Goal: Find specific page/section: Find specific page/section

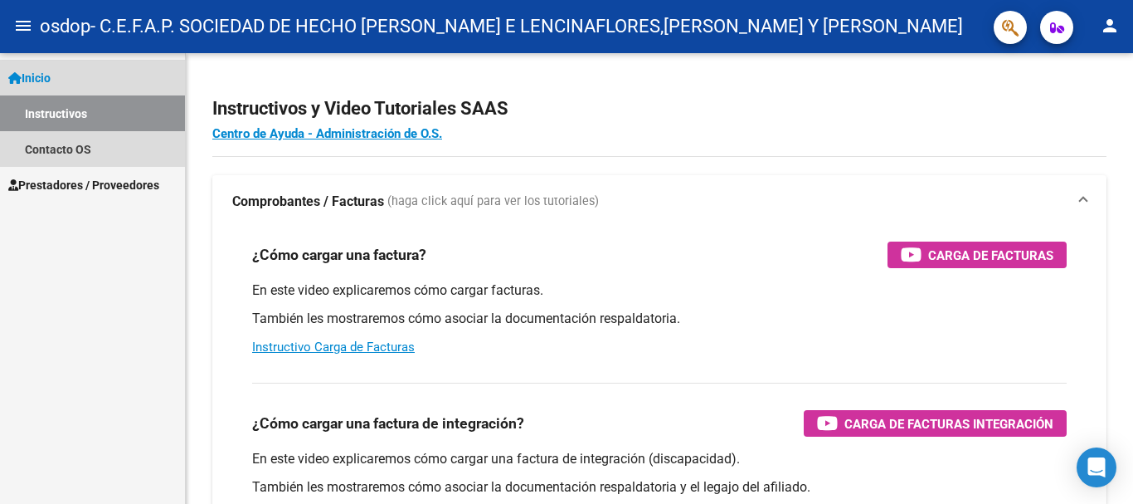
click at [74, 80] on link "Inicio" at bounding box center [92, 78] width 185 height 36
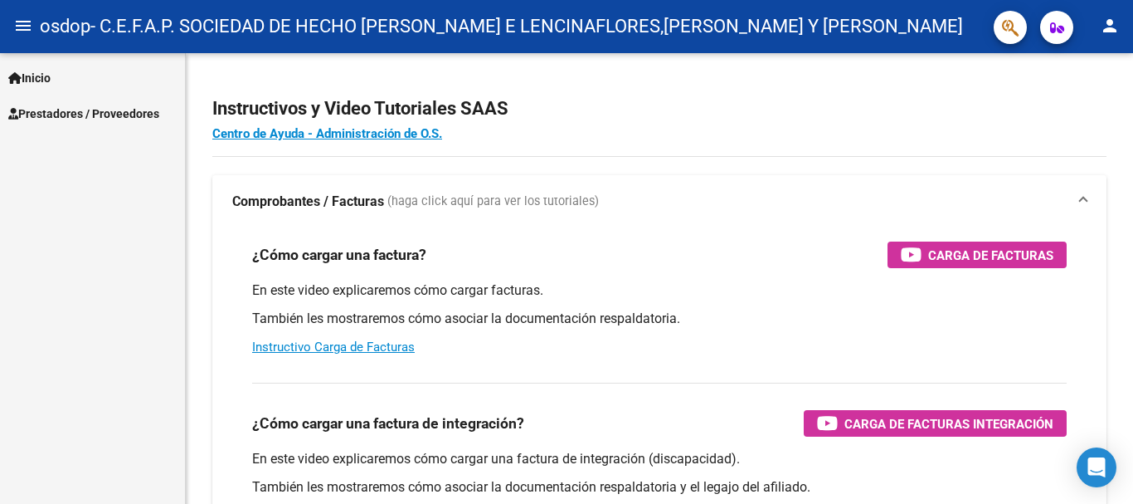
click at [190, 25] on span "- C.E.F.A.P. SOCIEDAD DE HECHO [PERSON_NAME] E LENCINAFLORES,[PERSON_NAME] Y [P…" at bounding box center [526, 26] width 873 height 37
click at [105, 110] on span "Prestadores / Proveedores" at bounding box center [83, 114] width 151 height 18
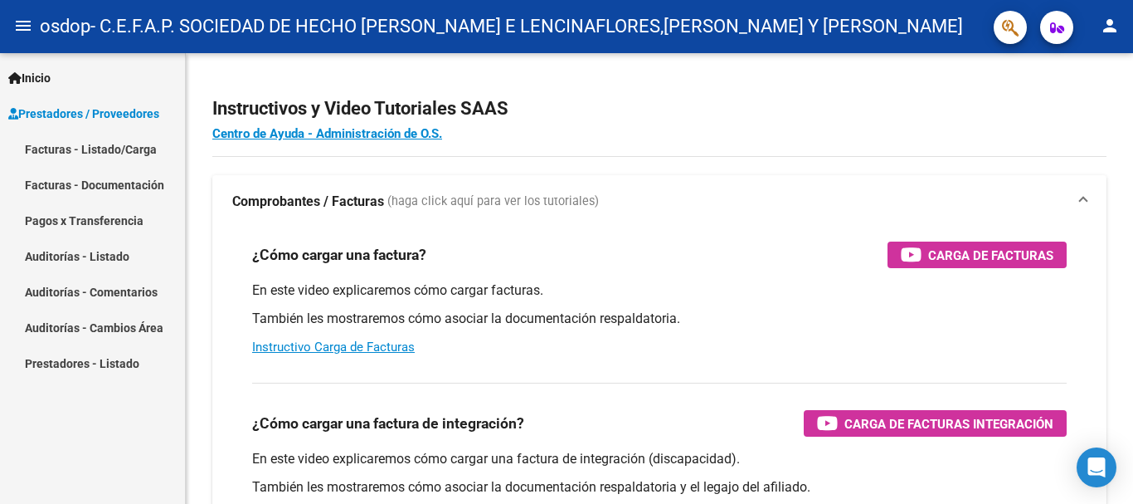
click at [56, 148] on link "Facturas - Listado/Carga" at bounding box center [92, 149] width 185 height 36
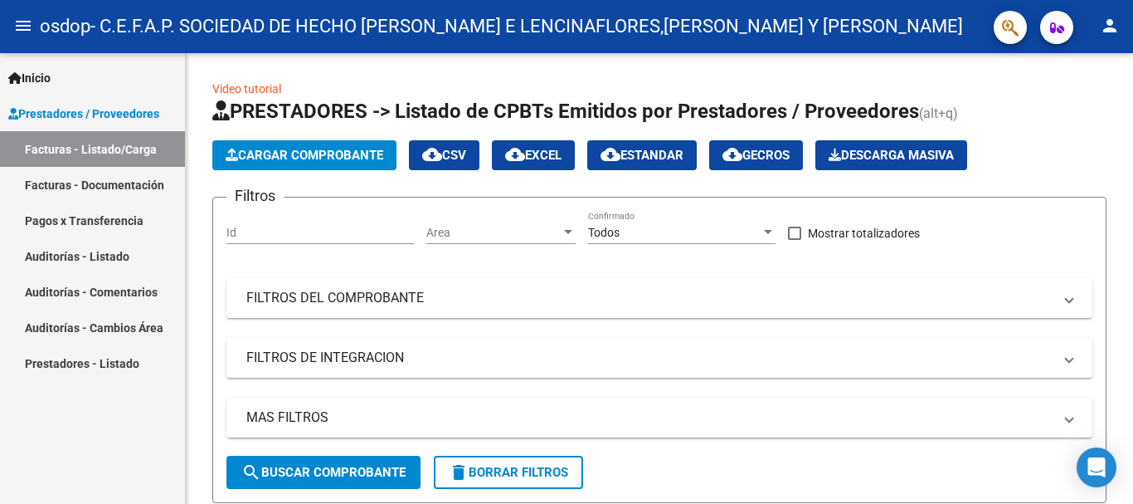
click at [110, 118] on span "Prestadores / Proveedores" at bounding box center [83, 114] width 151 height 18
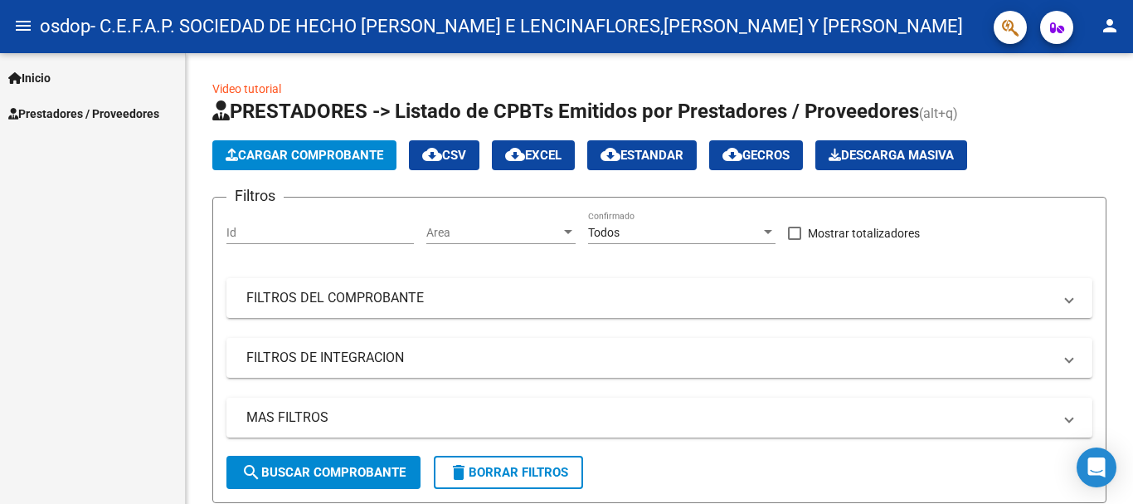
click at [53, 110] on span "Prestadores / Proveedores" at bounding box center [83, 114] width 151 height 18
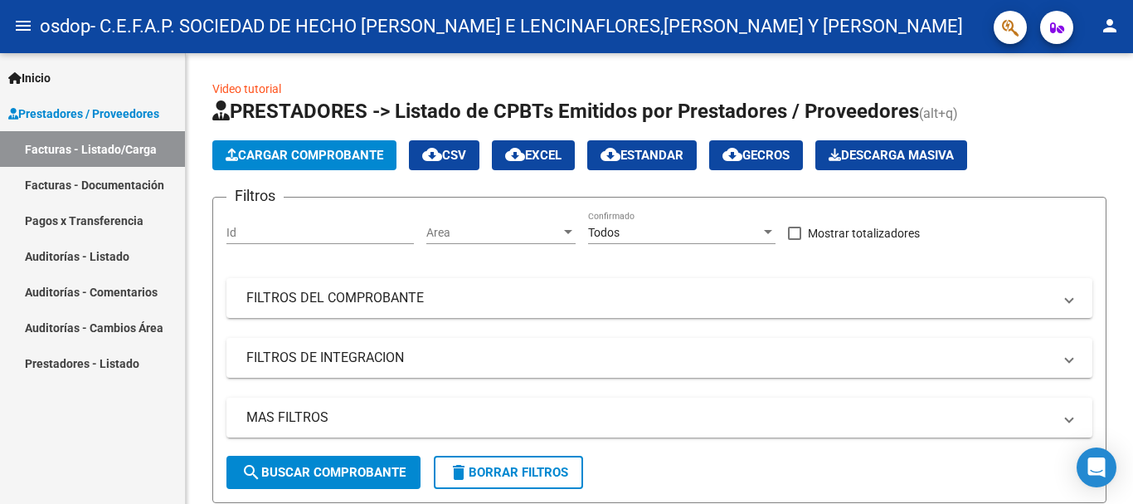
click at [78, 187] on link "Facturas - Documentación" at bounding box center [92, 185] width 185 height 36
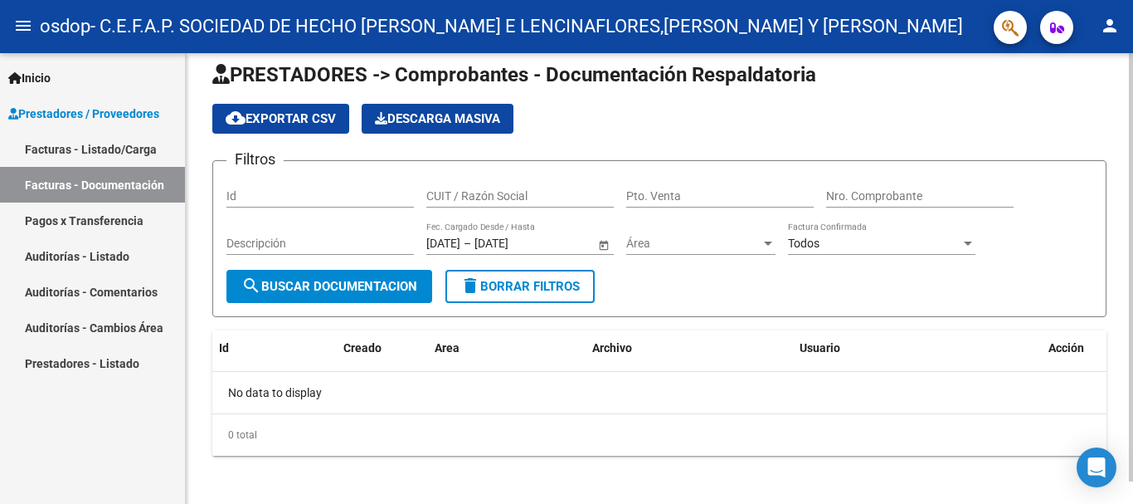
scroll to position [23, 0]
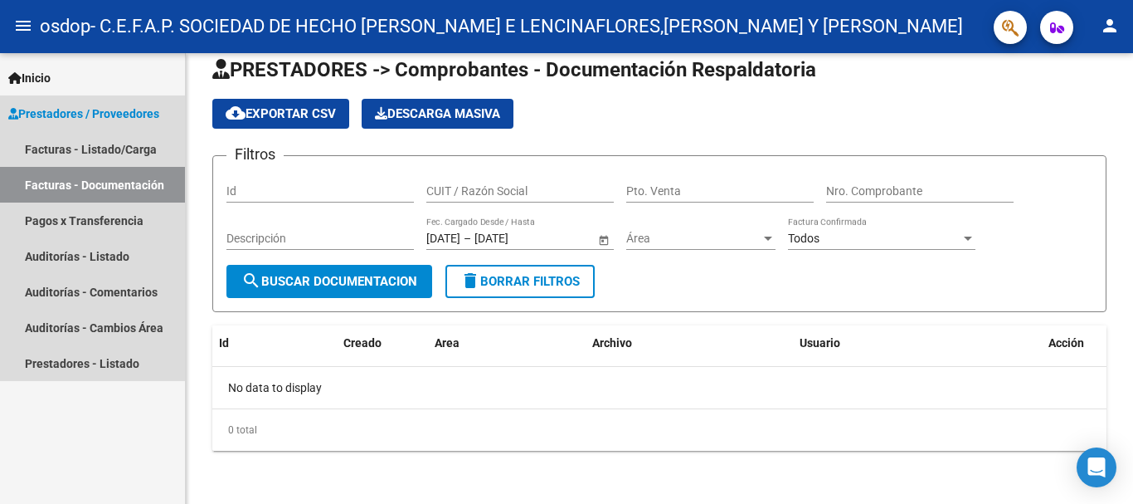
click at [52, 114] on span "Prestadores / Proveedores" at bounding box center [83, 114] width 151 height 18
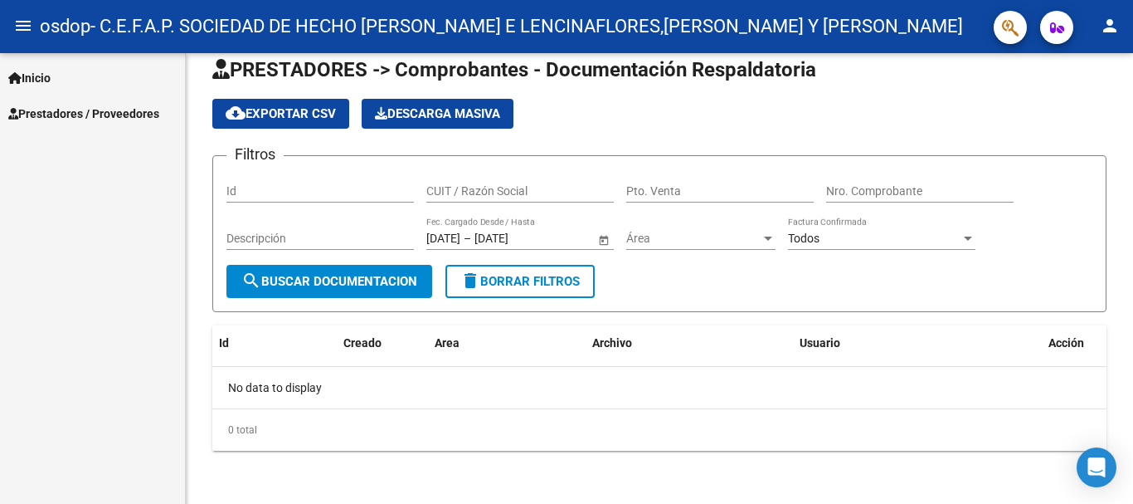
click at [35, 106] on span "Prestadores / Proveedores" at bounding box center [83, 114] width 151 height 18
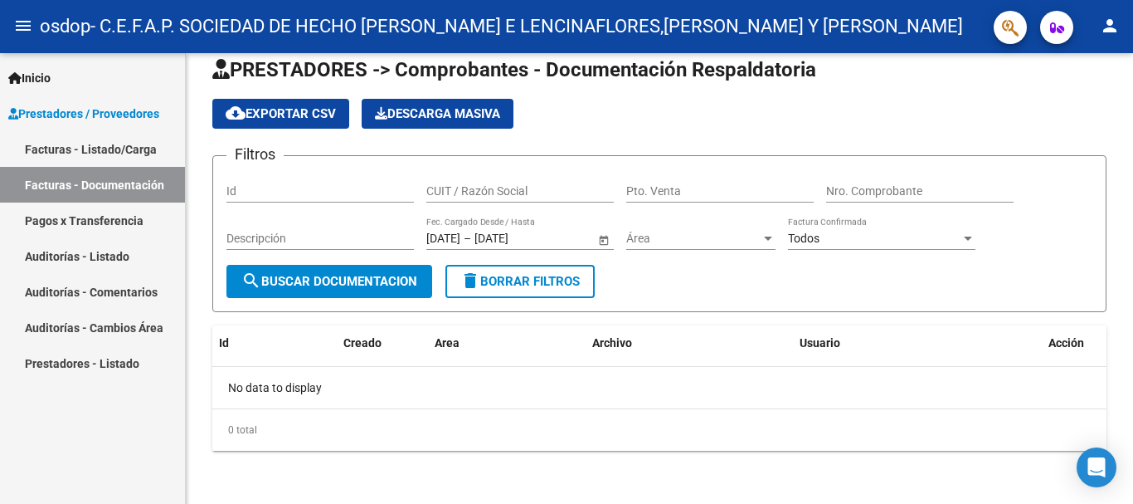
click at [46, 115] on span "Prestadores / Proveedores" at bounding box center [83, 114] width 151 height 18
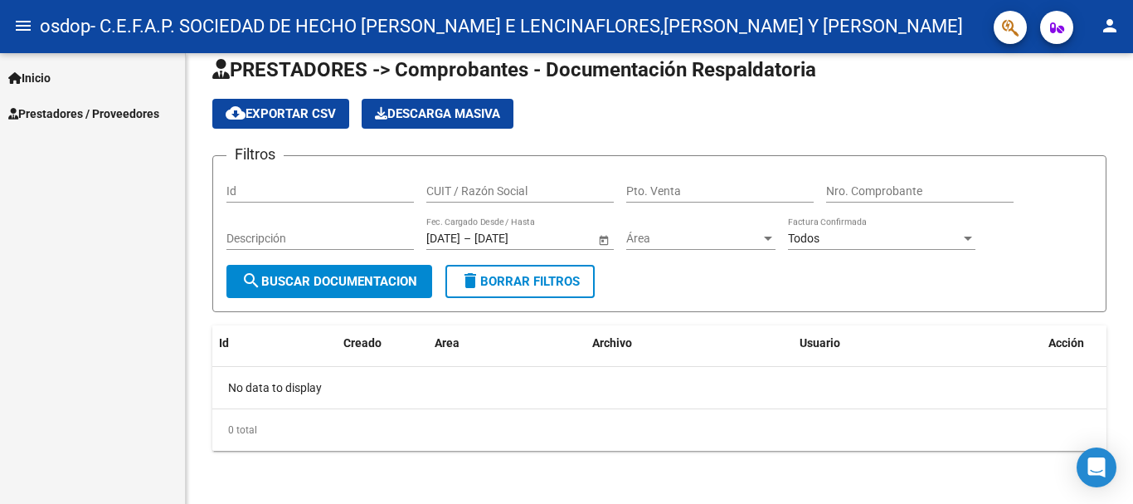
click at [27, 30] on mat-icon "menu" at bounding box center [23, 26] width 20 height 20
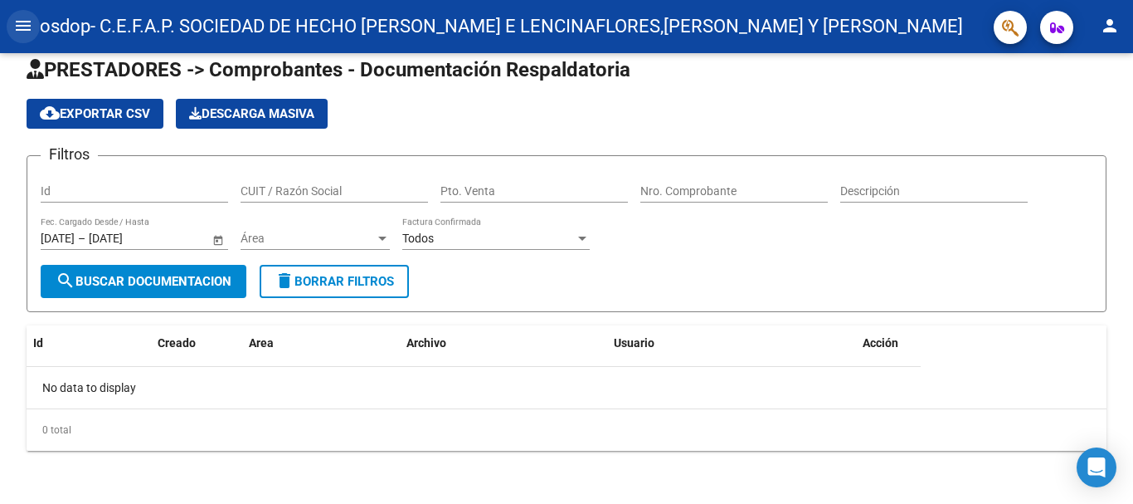
click at [17, 27] on mat-icon "menu" at bounding box center [23, 26] width 20 height 20
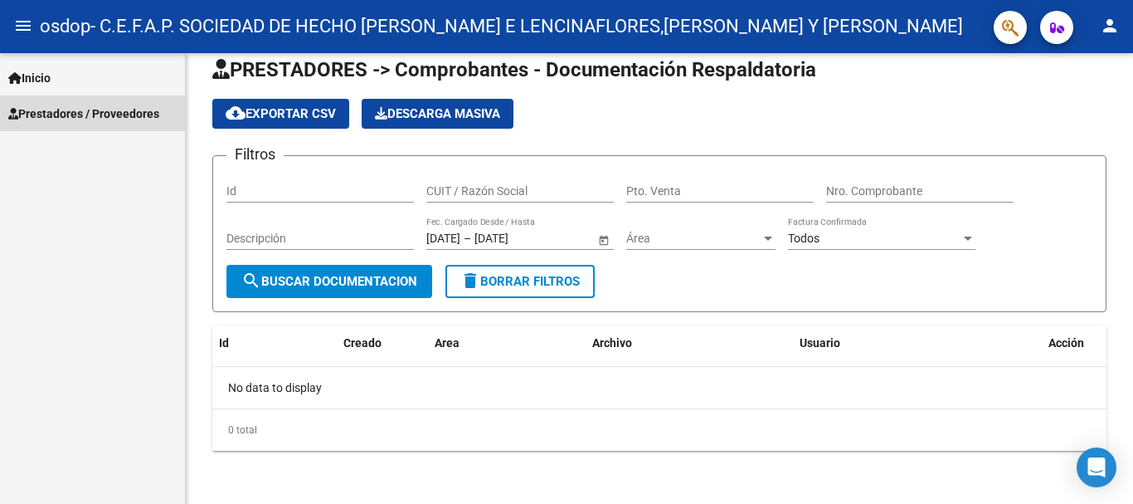
click at [54, 115] on span "Prestadores / Proveedores" at bounding box center [83, 114] width 151 height 18
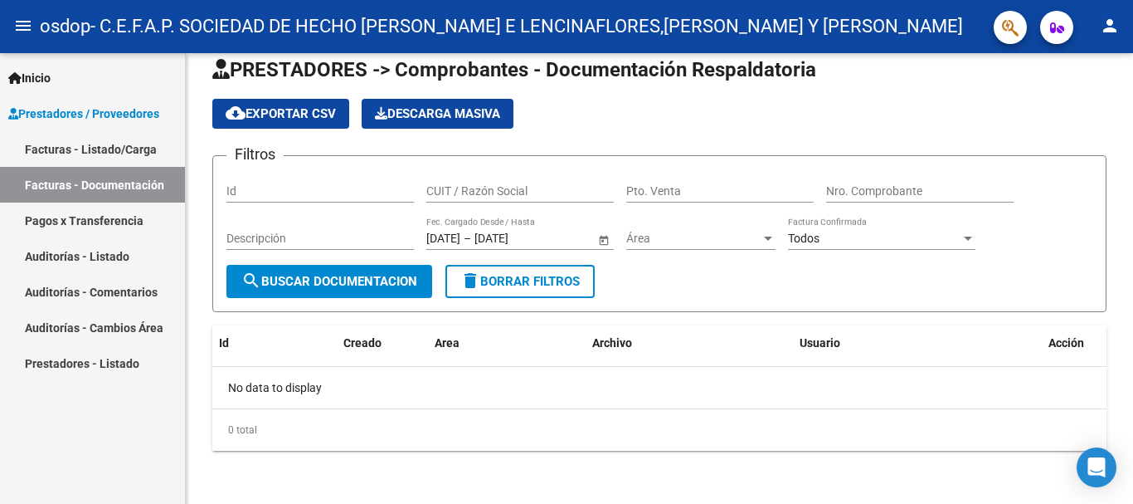
click at [62, 366] on link "Prestadores - Listado" at bounding box center [92, 363] width 185 height 36
